Goal: Browse casually: Explore the website without a specific task or goal

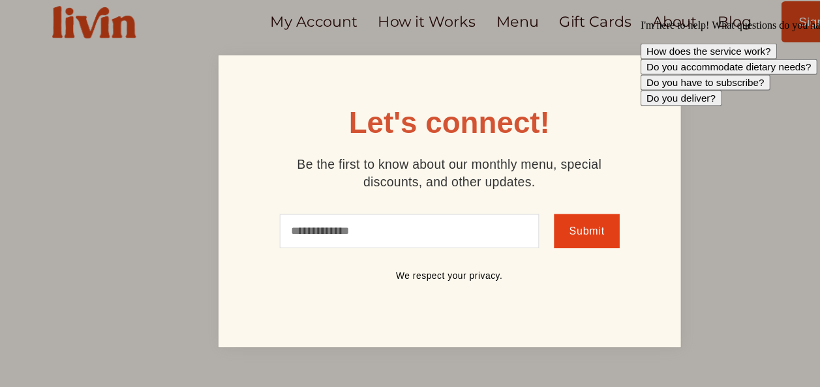
click at [653, 61] on div "I'm here to help! What questions do you have? How does the service work? Do you…" at bounding box center [756, 56] width 235 height 76
click at [663, 64] on div "I'm here to help! What questions do you have? How does the service work? Do you…" at bounding box center [756, 56] width 235 height 76
click at [658, 60] on div "I'm here to help! What questions do you have? How does the service work? Do you…" at bounding box center [756, 56] width 235 height 76
click at [658, 68] on div "I'm here to help! What questions do you have? How does the service work? Do you…" at bounding box center [756, 56] width 235 height 76
click at [658, 65] on div "I'm here to help! What questions do you have? How does the service work? Do you…" at bounding box center [756, 56] width 235 height 76
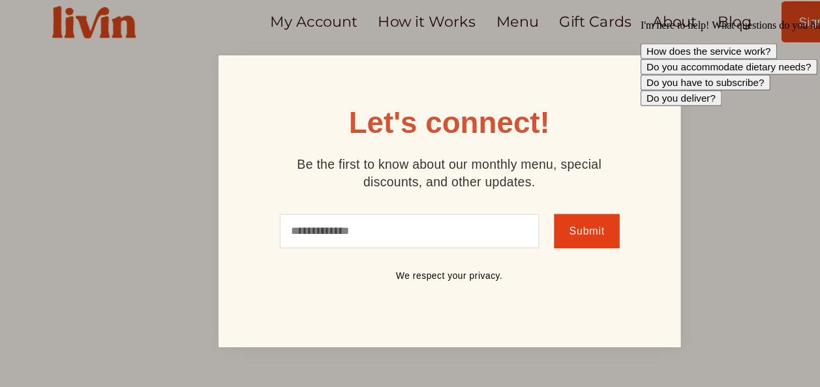
click at [666, 63] on div "I'm here to help! What questions do you have? How does the service work? Do you…" at bounding box center [756, 56] width 235 height 76
click at [658, 63] on div "I'm here to help! What questions do you have? How does the service work? Do you…" at bounding box center [756, 56] width 235 height 76
drag, startPoint x: 74, startPoint y: 159, endPoint x: 201, endPoint y: 89, distance: 145.0
click at [98, 138] on div at bounding box center [410, 193] width 820 height 387
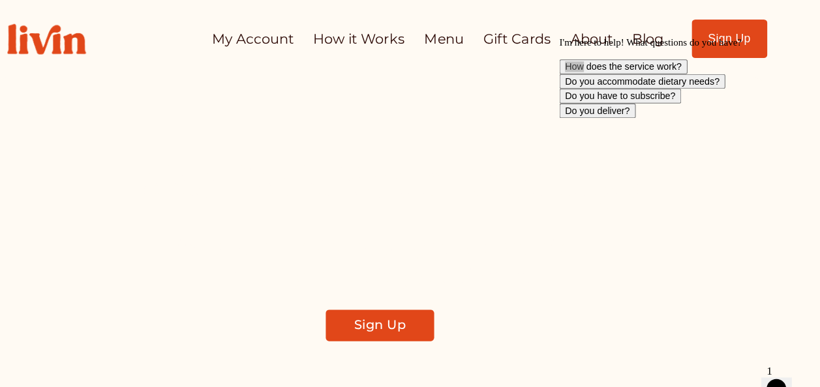
drag, startPoint x: 174, startPoint y: 18, endPoint x: 471, endPoint y: 35, distance: 297.2
click at [471, 35] on link "Menu" at bounding box center [469, 35] width 37 height 25
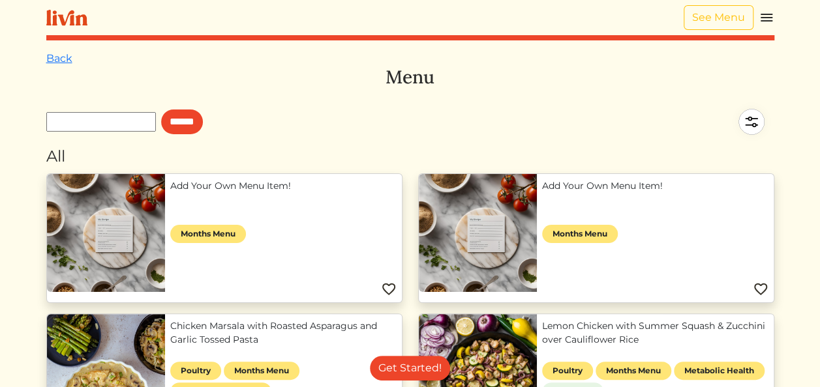
click at [761, 163] on div "All" at bounding box center [410, 156] width 728 height 23
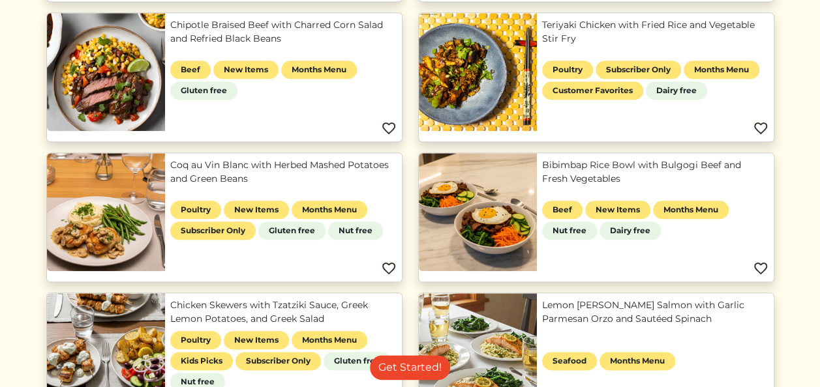
scroll to position [584, 0]
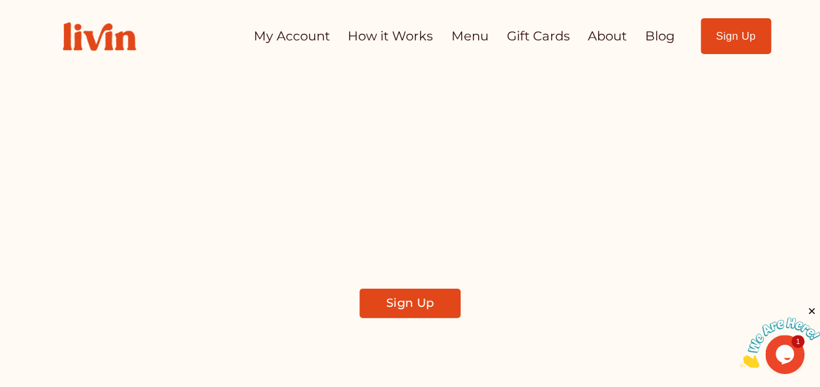
click at [606, 35] on link "About" at bounding box center [606, 35] width 39 height 25
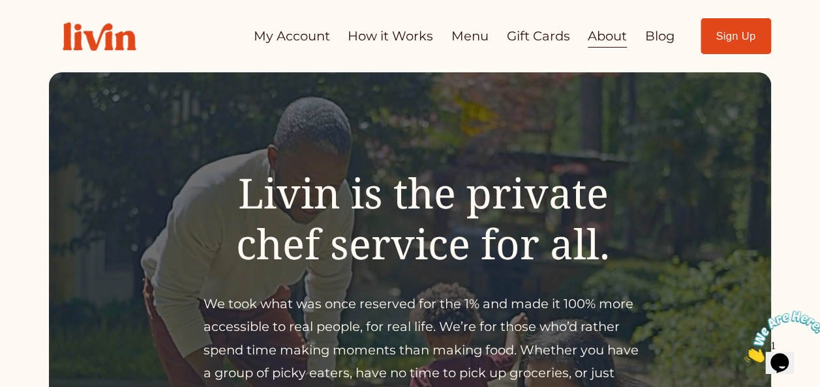
click at [293, 37] on link "My Account" at bounding box center [291, 35] width 76 height 25
click at [599, 39] on link "About" at bounding box center [606, 35] width 39 height 25
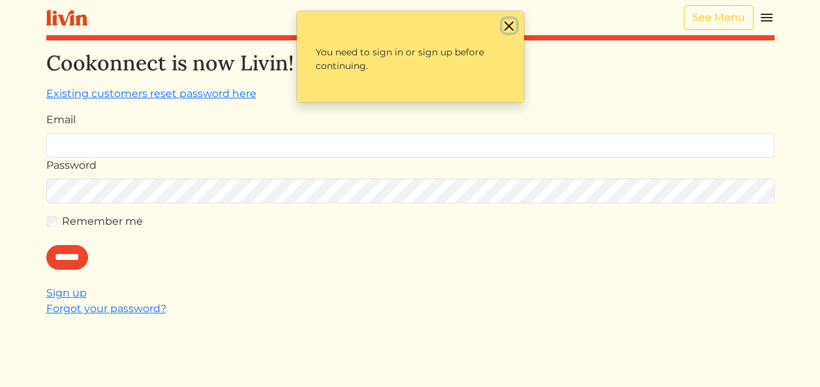
click at [505, 22] on button "Close" at bounding box center [509, 26] width 14 height 14
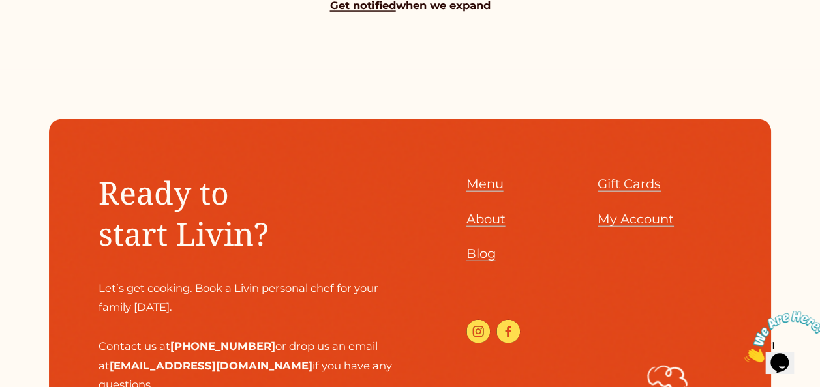
scroll to position [1352, 0]
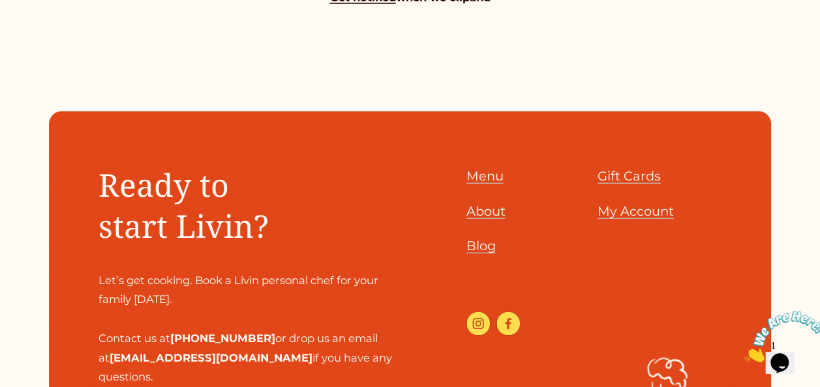
drag, startPoint x: 818, startPoint y: 283, endPoint x: 808, endPoint y: 239, distance: 45.5
click at [803, 222] on div at bounding box center [410, 348] width 820 height 572
drag, startPoint x: 818, startPoint y: 284, endPoint x: 823, endPoint y: 170, distance: 113.6
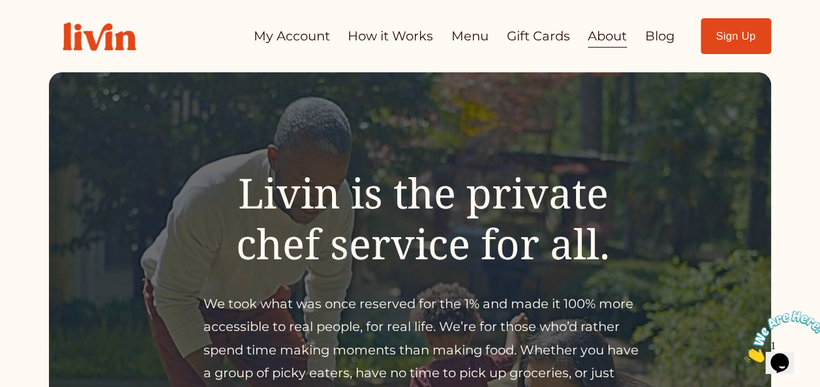
scroll to position [0, 0]
click at [307, 38] on link "My Account" at bounding box center [291, 35] width 76 height 25
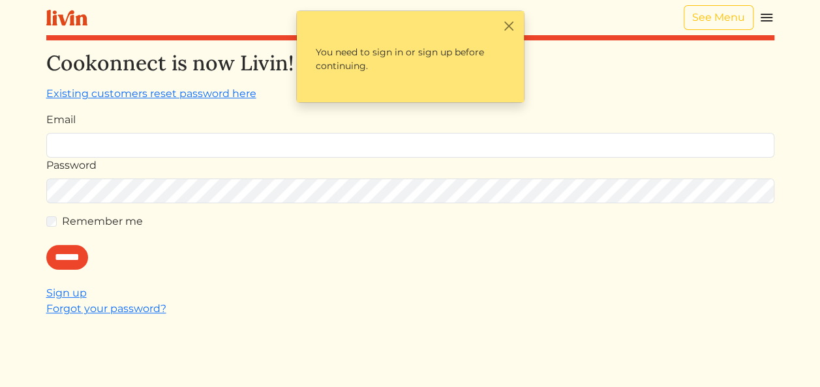
scroll to position [5, 0]
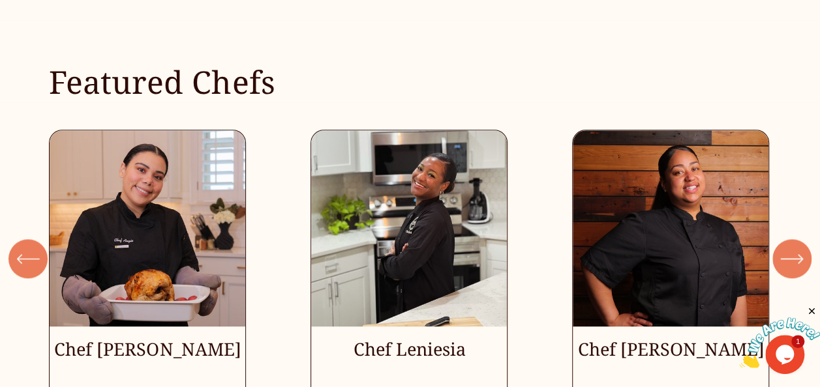
scroll to position [3192, 0]
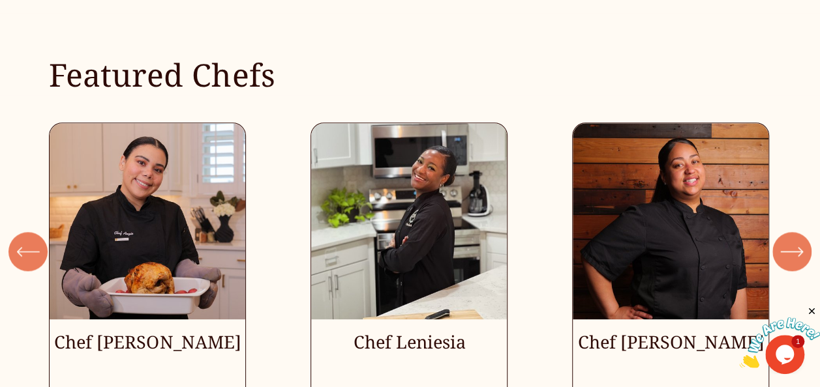
click at [14, 351] on div "Chef [PERSON_NAME] Chef Leniesia" at bounding box center [410, 262] width 820 height 278
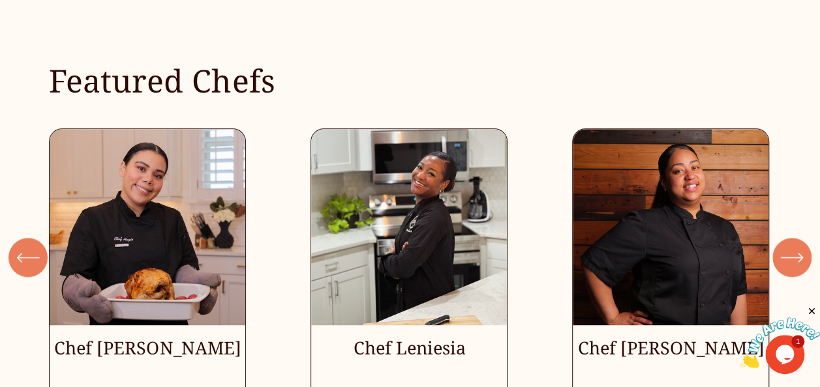
scroll to position [3187, 0]
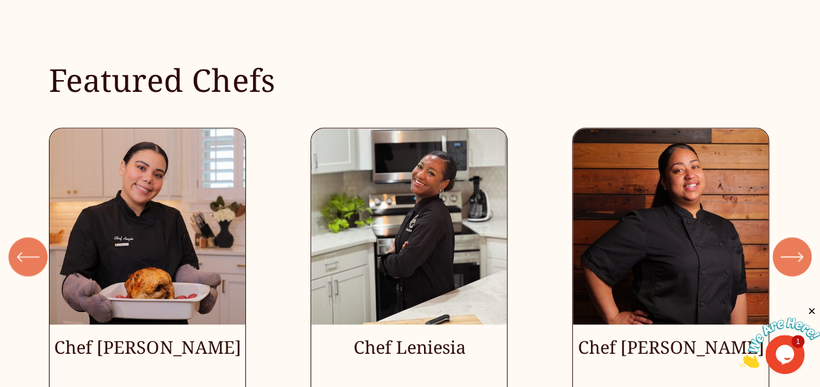
click at [798, 253] on icon "\a \a \a Next\a \a" at bounding box center [800, 257] width 4 height 8
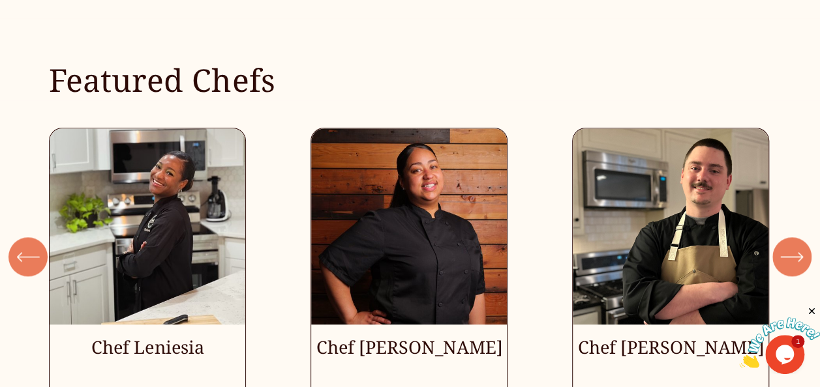
click at [798, 253] on icon "\a \a \a Next\a \a" at bounding box center [800, 257] width 4 height 8
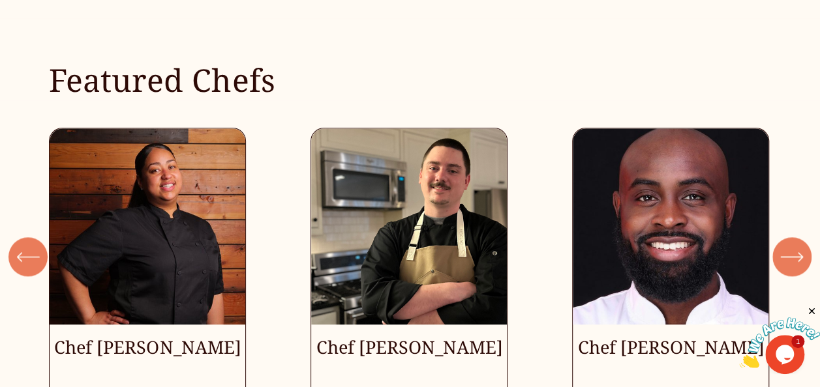
click at [798, 253] on icon "\a \a \a Next\a \a" at bounding box center [800, 257] width 4 height 8
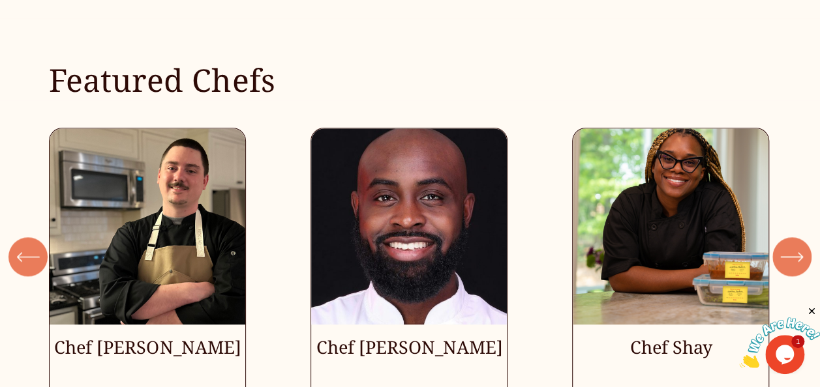
click at [798, 253] on icon "\a \a \a Next\a \a" at bounding box center [800, 257] width 4 height 8
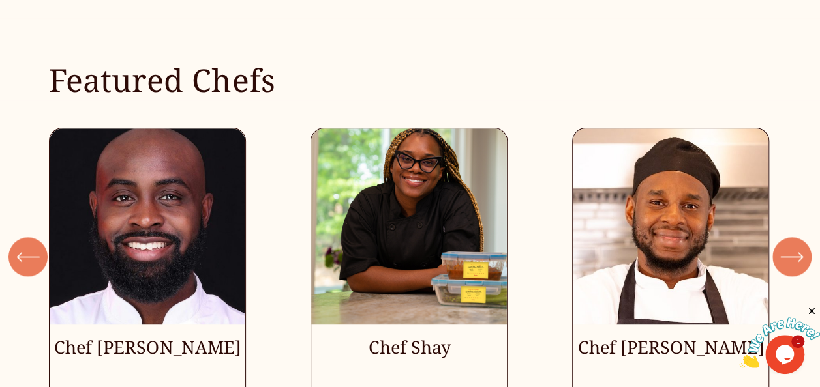
click at [798, 253] on icon "\a \a \a Next\a \a" at bounding box center [800, 257] width 4 height 8
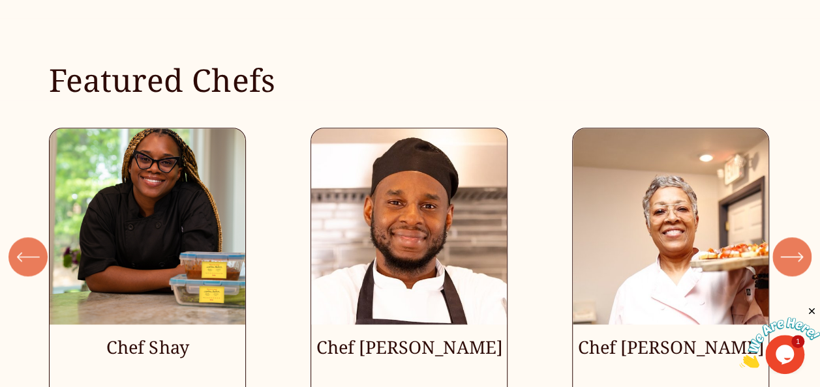
click at [798, 253] on icon "\a \a \a Next\a \a" at bounding box center [800, 257] width 4 height 8
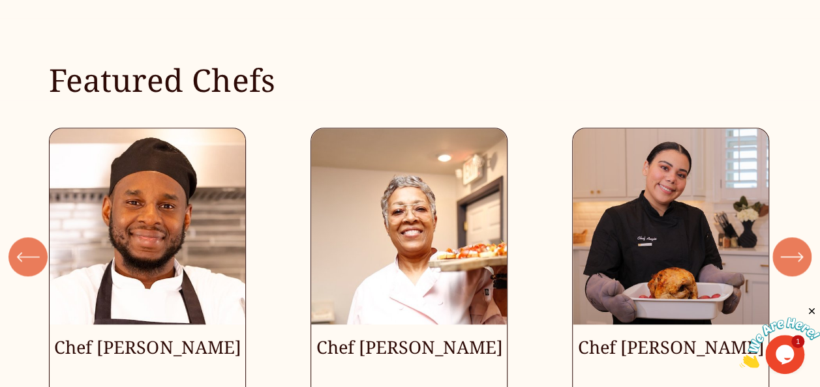
click at [798, 253] on icon "\a \a \a Next\a \a" at bounding box center [800, 257] width 4 height 8
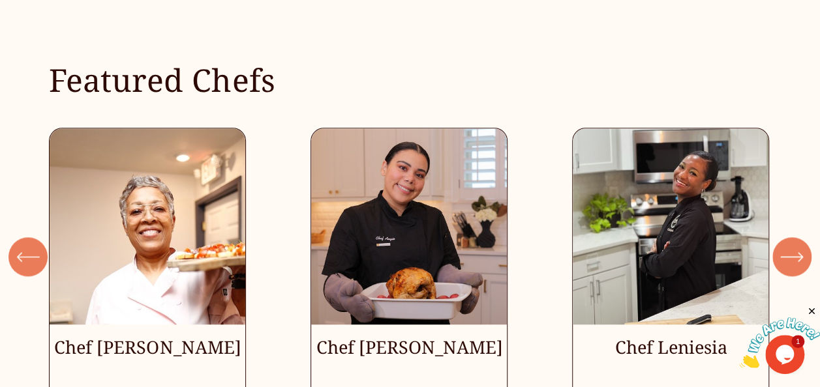
click at [798, 253] on icon "\a \a \a Next\a \a" at bounding box center [800, 257] width 4 height 8
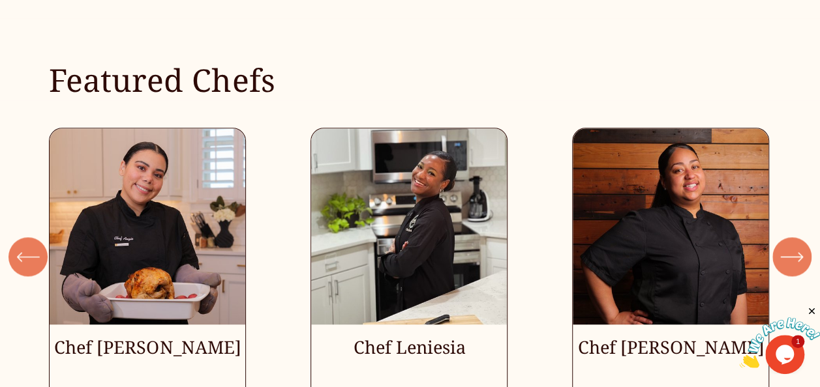
click at [798, 253] on icon "\a \a \a Next\a \a" at bounding box center [800, 257] width 4 height 8
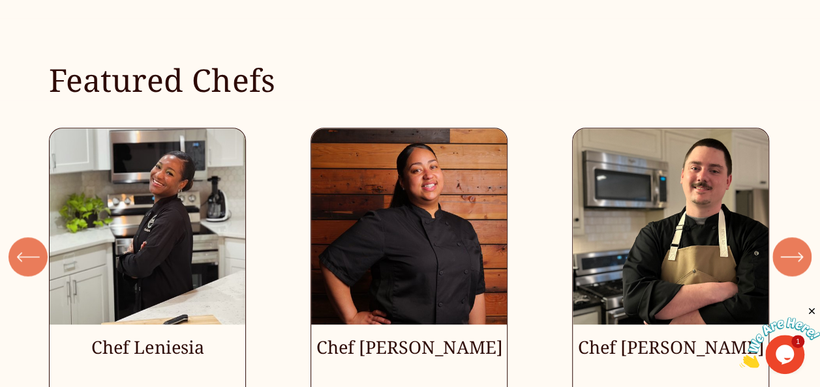
click at [798, 253] on icon "\a \a \a Next\a \a" at bounding box center [800, 257] width 4 height 8
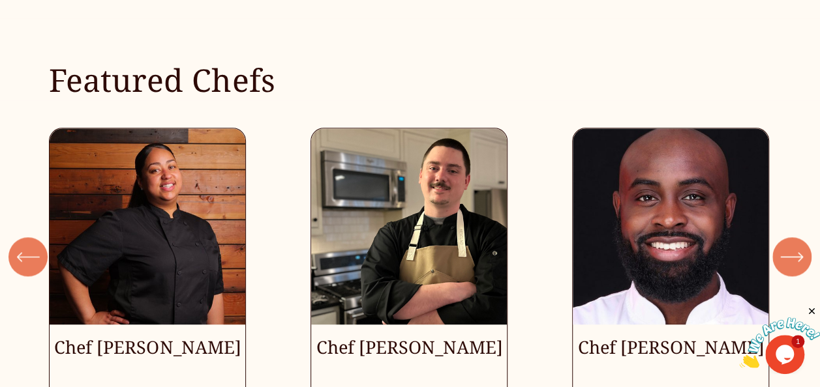
click at [798, 253] on icon "\a \a \a Next\a \a" at bounding box center [800, 257] width 4 height 8
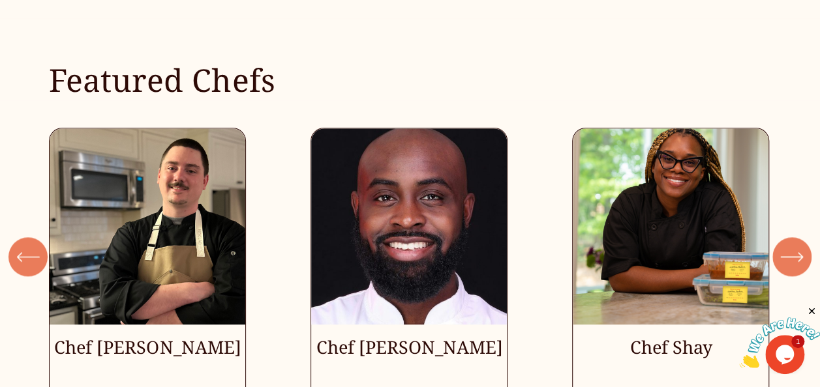
click at [798, 253] on icon "\a \a \a Next\a \a" at bounding box center [800, 257] width 4 height 8
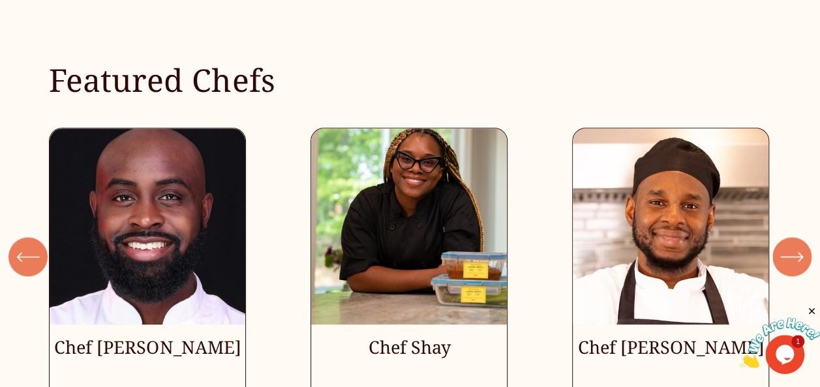
click at [798, 253] on icon "\a \a \a Next\a \a" at bounding box center [800, 257] width 4 height 8
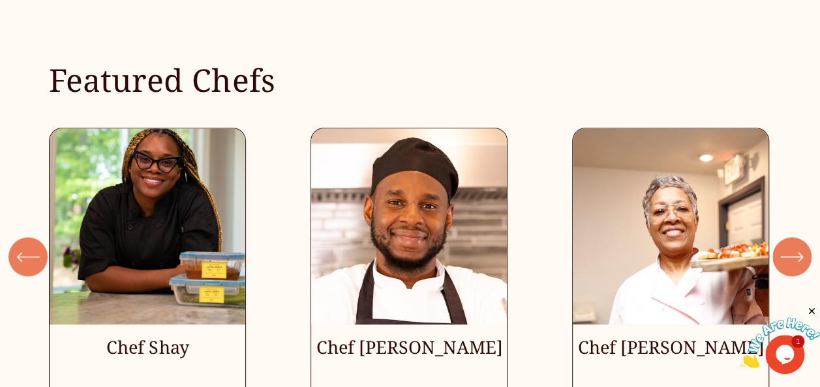
click at [798, 253] on icon "\a \a \a Next\a \a" at bounding box center [800, 257] width 4 height 8
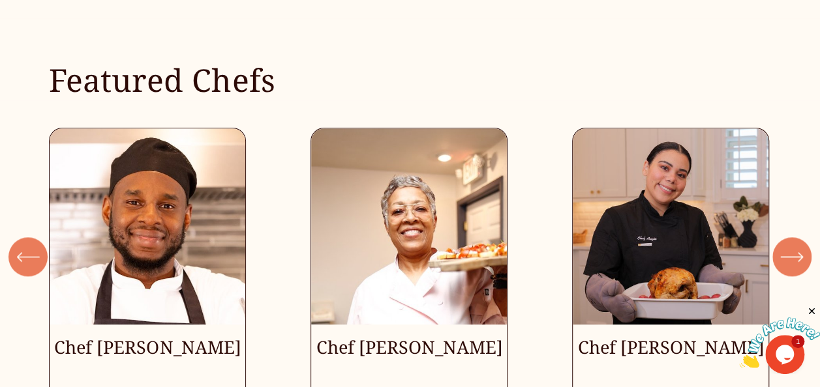
click at [797, 245] on icon "\a \a \a Next\a \a" at bounding box center [791, 256] width 23 height 23
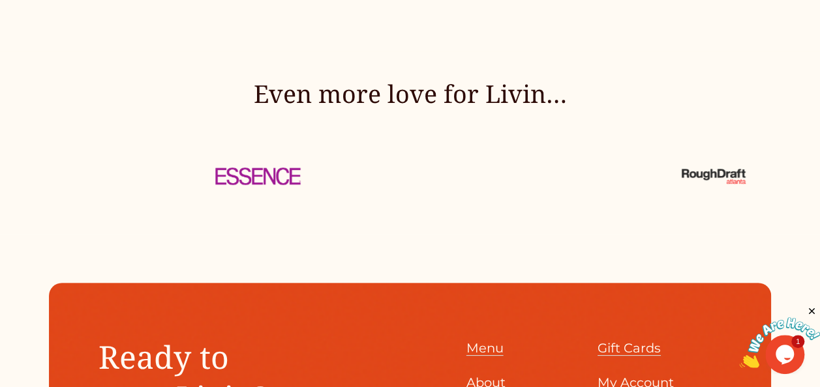
scroll to position [4957, 0]
